Goal: Task Accomplishment & Management: Use online tool/utility

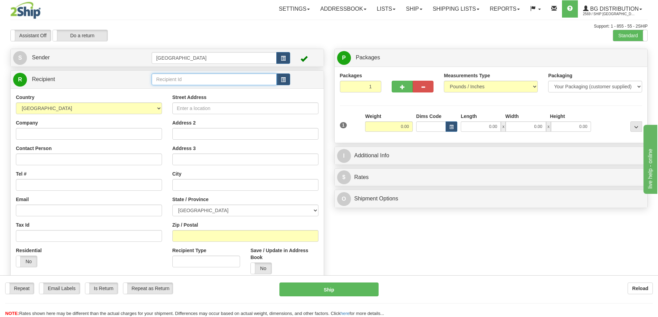
click at [162, 79] on input "text" at bounding box center [214, 80] width 125 height 12
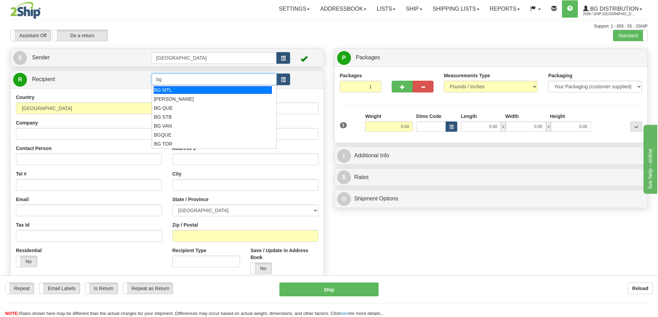
click at [168, 91] on div "BG MTL" at bounding box center [213, 90] width 118 height 8
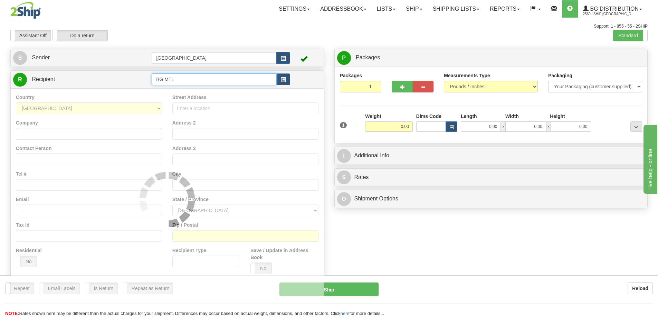
type input "BG MTL"
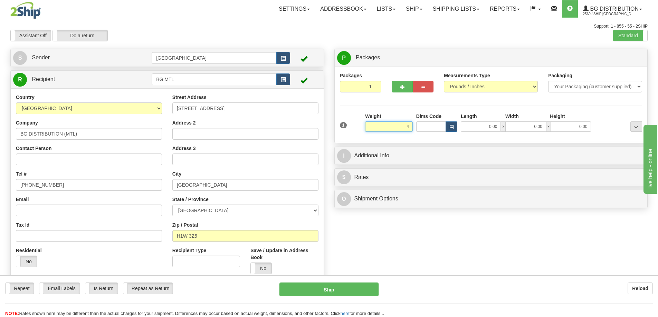
type input "4.00"
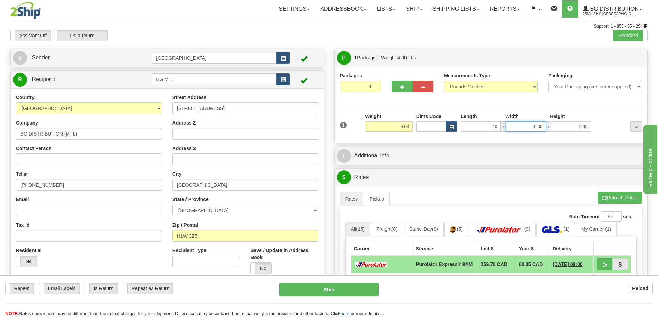
type input "10.00"
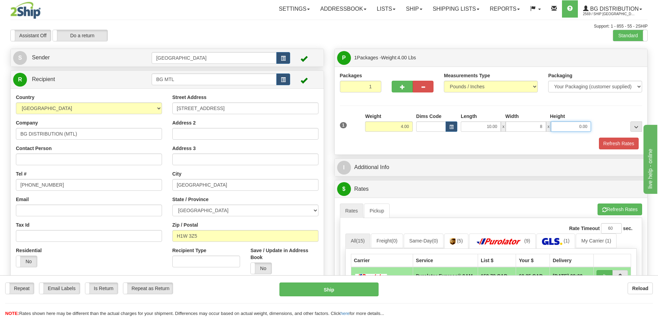
type input "8.00"
type input "6.00"
click at [621, 141] on button "Refresh Rates" at bounding box center [619, 144] width 40 height 12
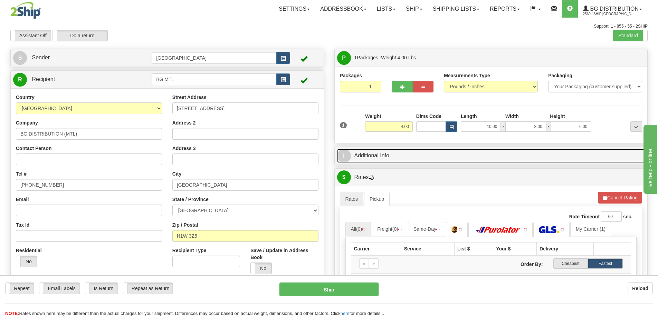
click at [444, 156] on link "I Additional Info" at bounding box center [491, 156] width 308 height 14
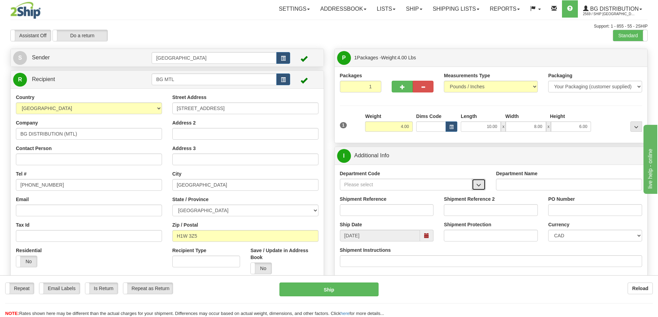
click at [477, 183] on span "button" at bounding box center [478, 185] width 5 height 4
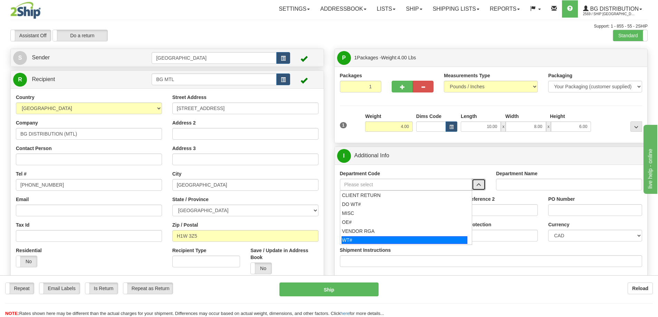
click at [371, 240] on div "WT#" at bounding box center [404, 240] width 126 height 8
type input "WT#"
type input "WAREHOUSE TRANSFERS"
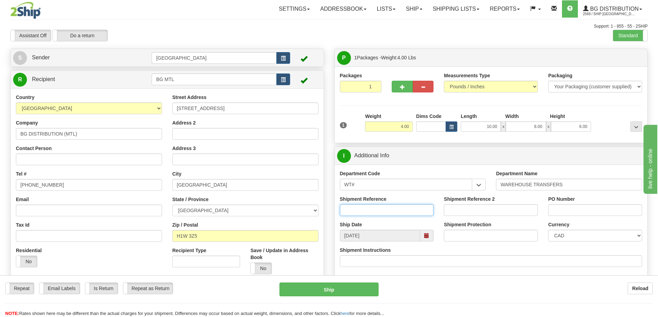
click at [400, 208] on input "Shipment Reference" at bounding box center [387, 210] width 94 height 12
type input "166536-00"
type input "N/A"
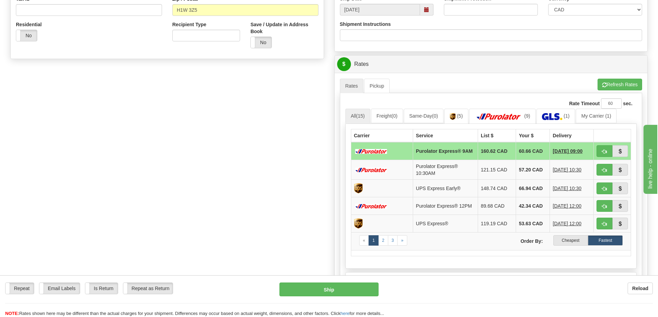
scroll to position [242, 0]
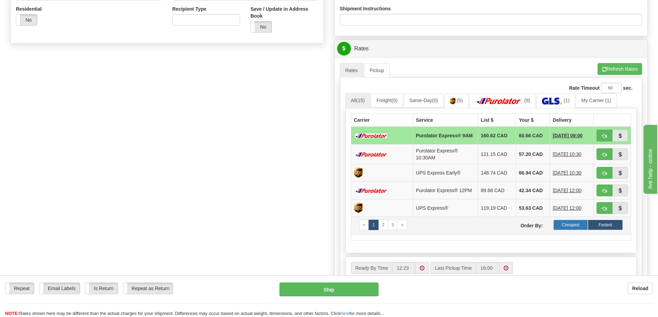
click at [565, 229] on label "Cheapest" at bounding box center [570, 225] width 35 height 10
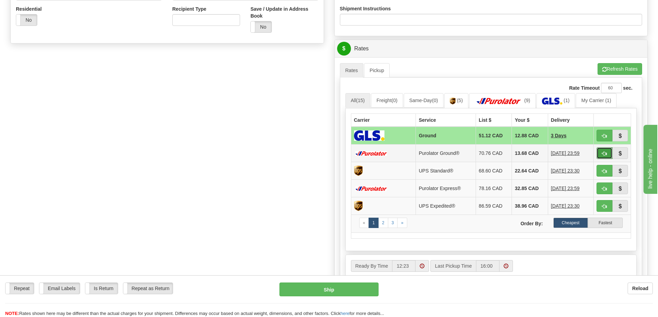
click at [604, 152] on span "button" at bounding box center [604, 154] width 5 height 4
type input "260"
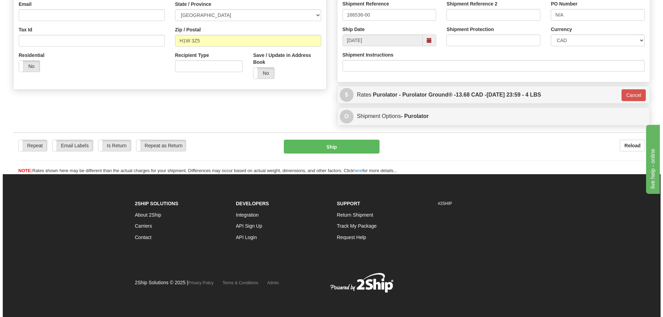
scroll to position [196, 0]
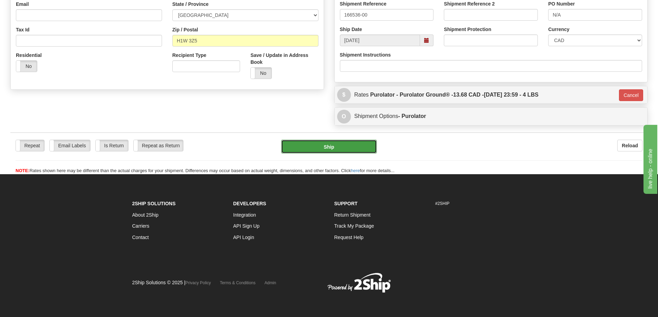
click at [327, 145] on button "Ship" at bounding box center [329, 147] width 96 height 14
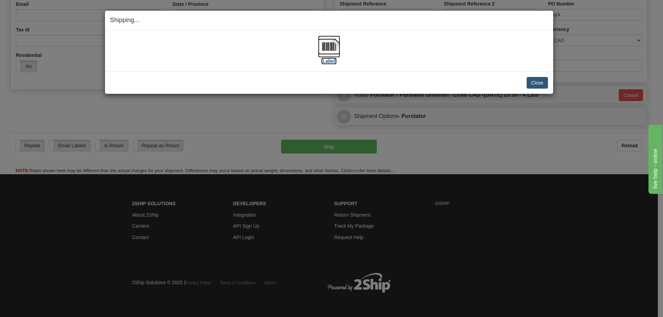
click at [333, 60] on label "[Label]" at bounding box center [329, 61] width 16 height 7
click at [569, 1] on div "Shipping... Your SHIPMENT will EXPIRE in [Label] IMPORTANT NOTICE Embassy / Con…" at bounding box center [331, 158] width 663 height 317
click at [536, 83] on button "Close" at bounding box center [536, 83] width 21 height 12
